Goal: Check status: Check status

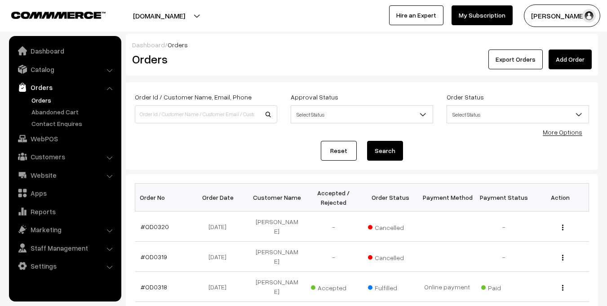
click at [44, 99] on link "Orders" at bounding box center [73, 99] width 89 height 9
click at [152, 228] on link "#OD0320" at bounding box center [155, 226] width 28 height 8
